Goal: Information Seeking & Learning: Learn about a topic

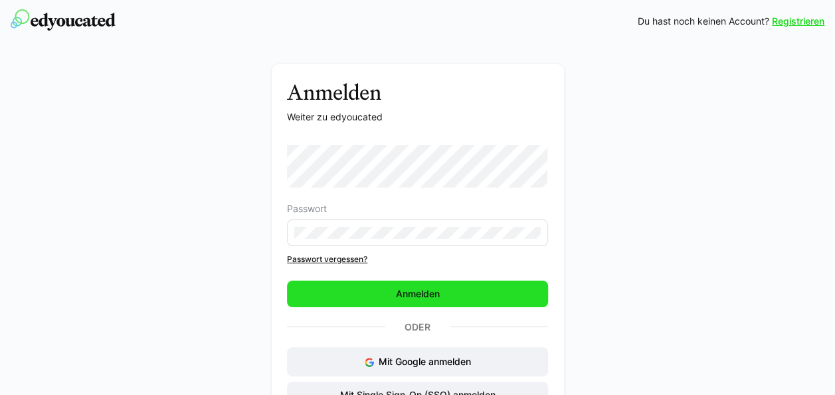
click at [452, 296] on span "Anmelden" at bounding box center [417, 293] width 261 height 27
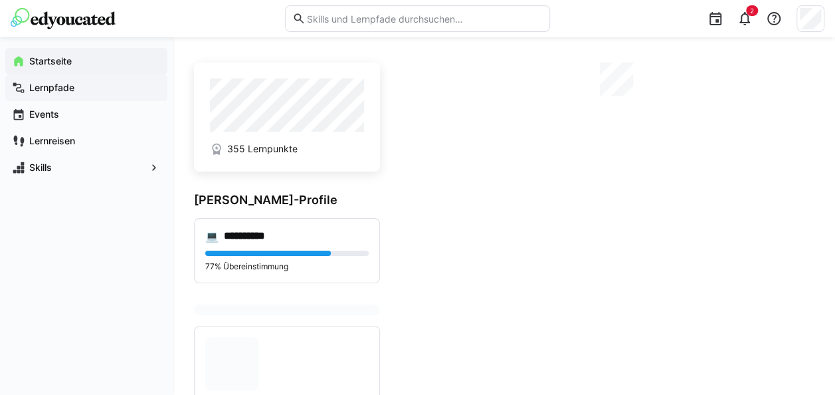
click at [87, 88] on span "Lernpfade" at bounding box center [94, 87] width 134 height 13
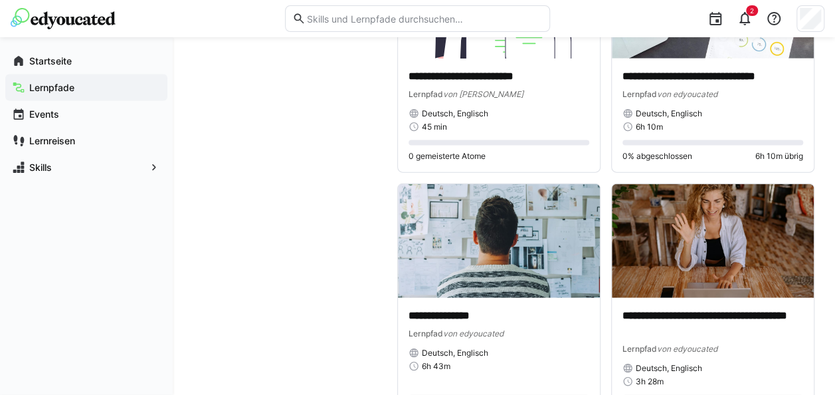
scroll to position [1793, 0]
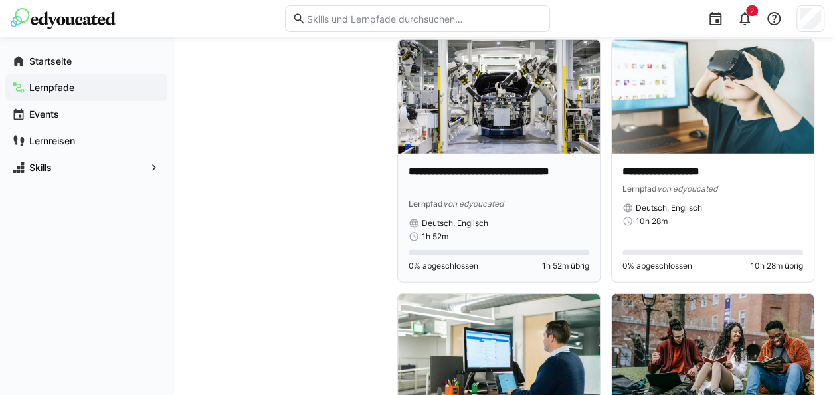
click at [539, 203] on div "Lernpfad von edyoucated" at bounding box center [498, 203] width 181 height 13
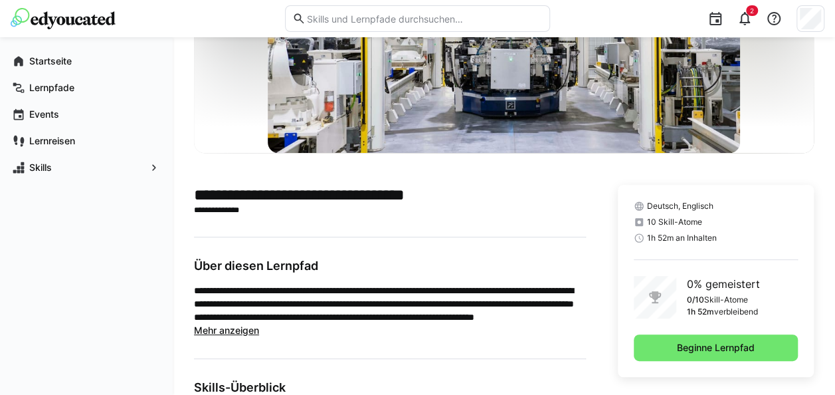
scroll to position [199, 0]
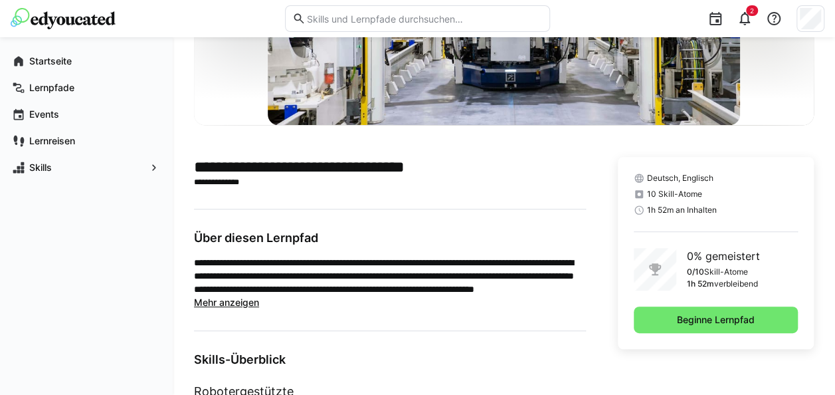
click at [245, 304] on span "Mehr anzeigen" at bounding box center [226, 301] width 65 height 11
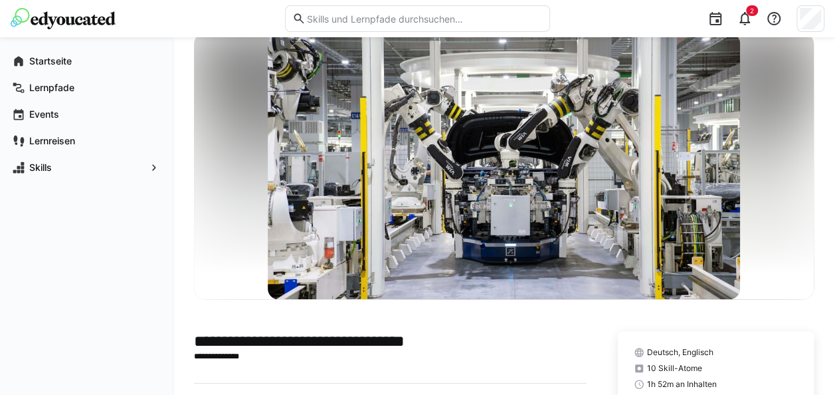
scroll to position [0, 0]
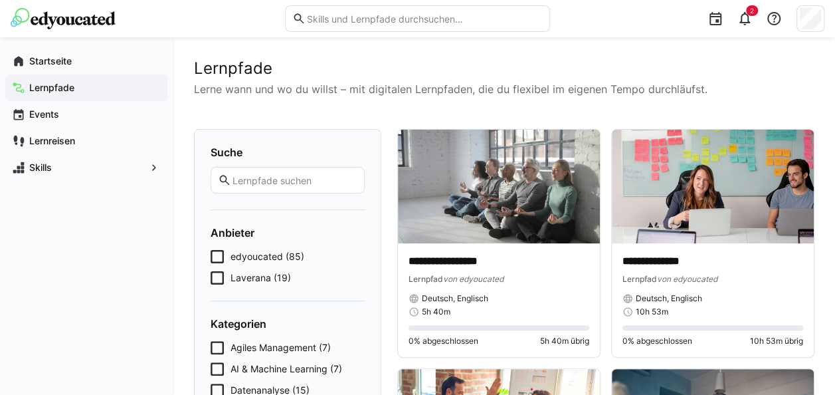
click at [293, 250] on span "edyoucated (85)" at bounding box center [267, 256] width 74 height 13
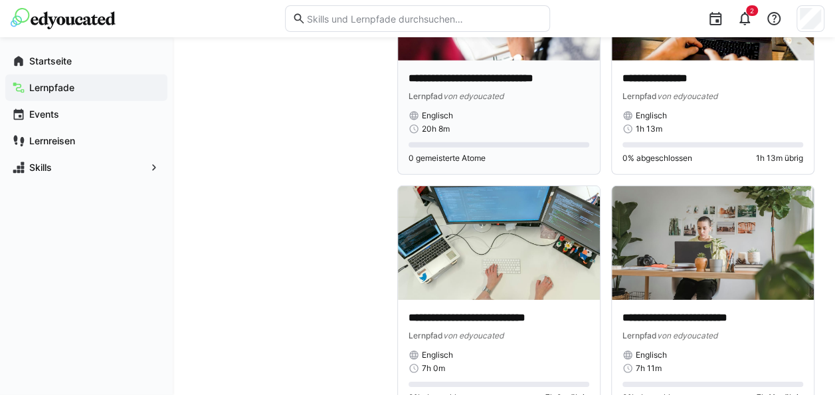
scroll to position [9394, 0]
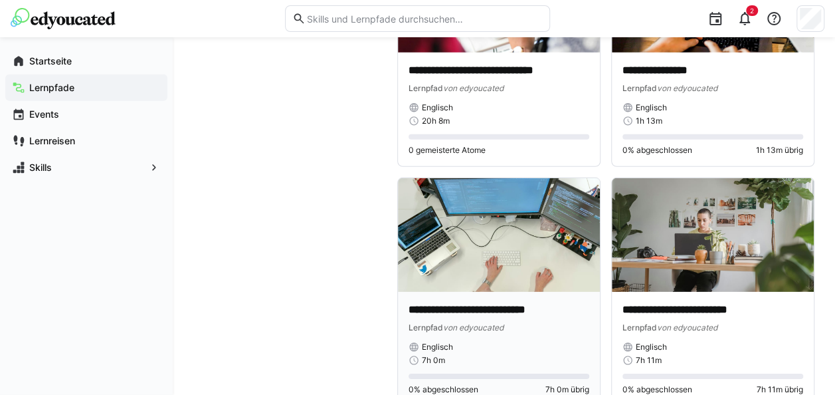
click at [505, 302] on p "**********" at bounding box center [498, 309] width 181 height 15
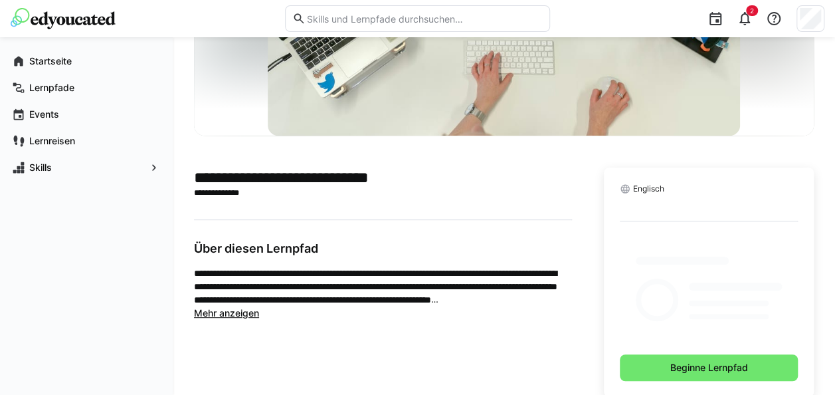
scroll to position [199, 0]
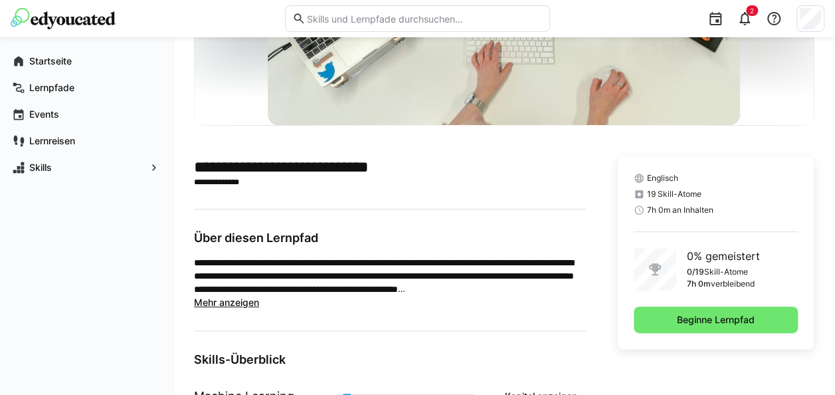
click at [258, 302] on span "Mehr anzeigen" at bounding box center [226, 301] width 65 height 11
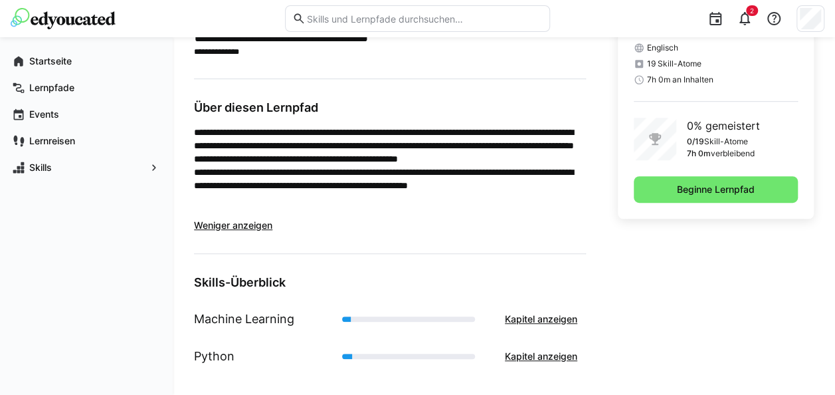
scroll to position [0, 0]
